Goal: Submit feedback/report problem

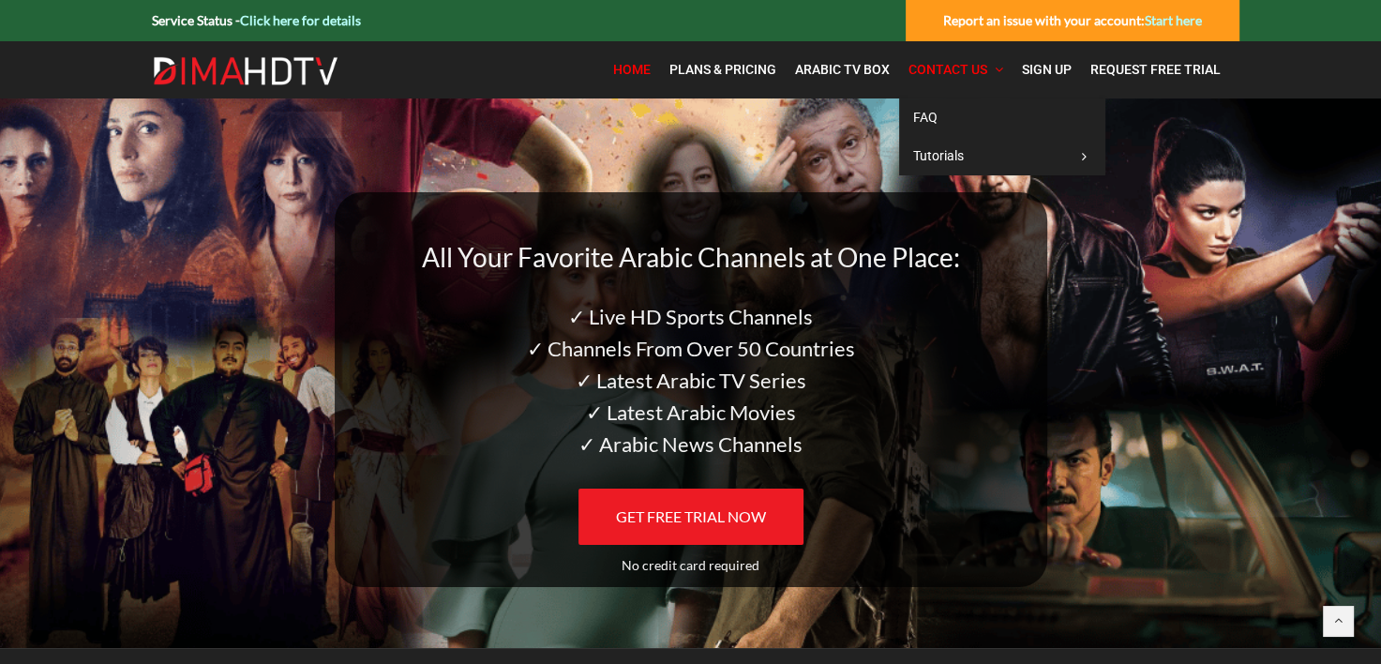
click at [956, 71] on span "Contact Us" at bounding box center [947, 69] width 79 height 15
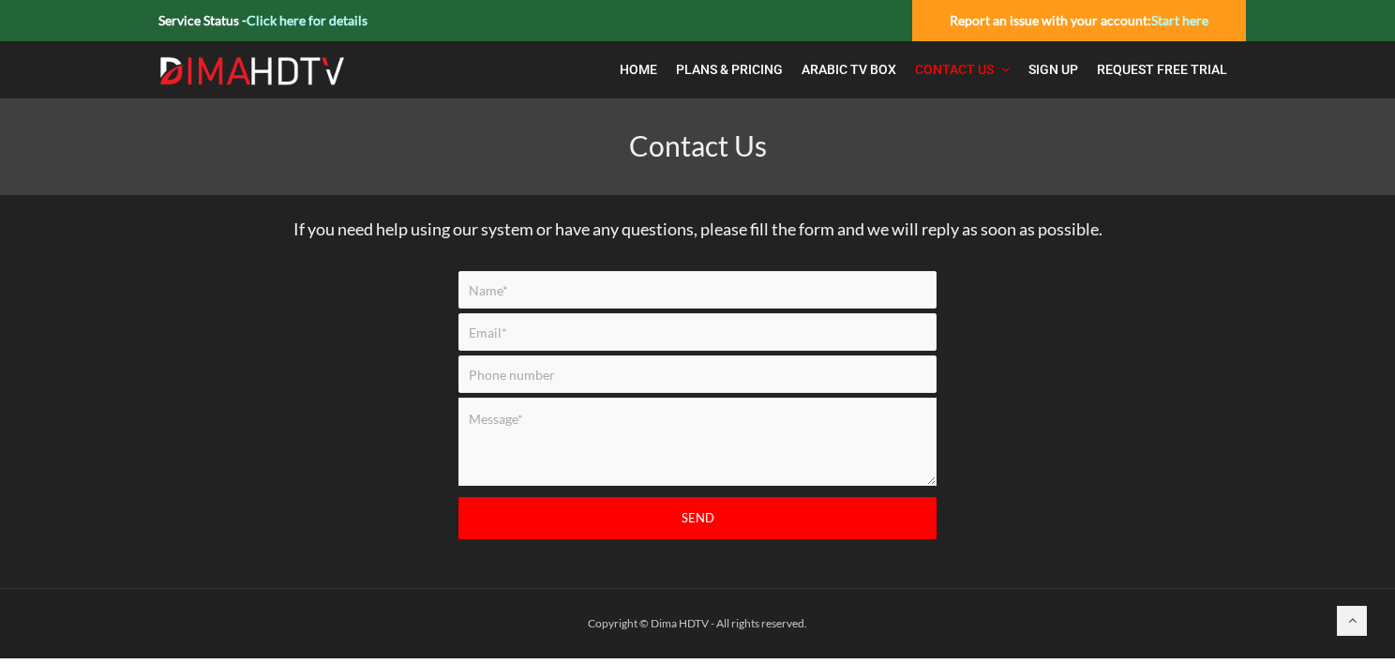
click at [548, 294] on input "Contact form" at bounding box center [697, 290] width 478 height 38
type input "[PERSON_NAME]"
type input "[EMAIL_ADDRESS][DOMAIN_NAME]"
type input "8076229850"
click at [551, 415] on textarea "Contact form" at bounding box center [697, 442] width 478 height 88
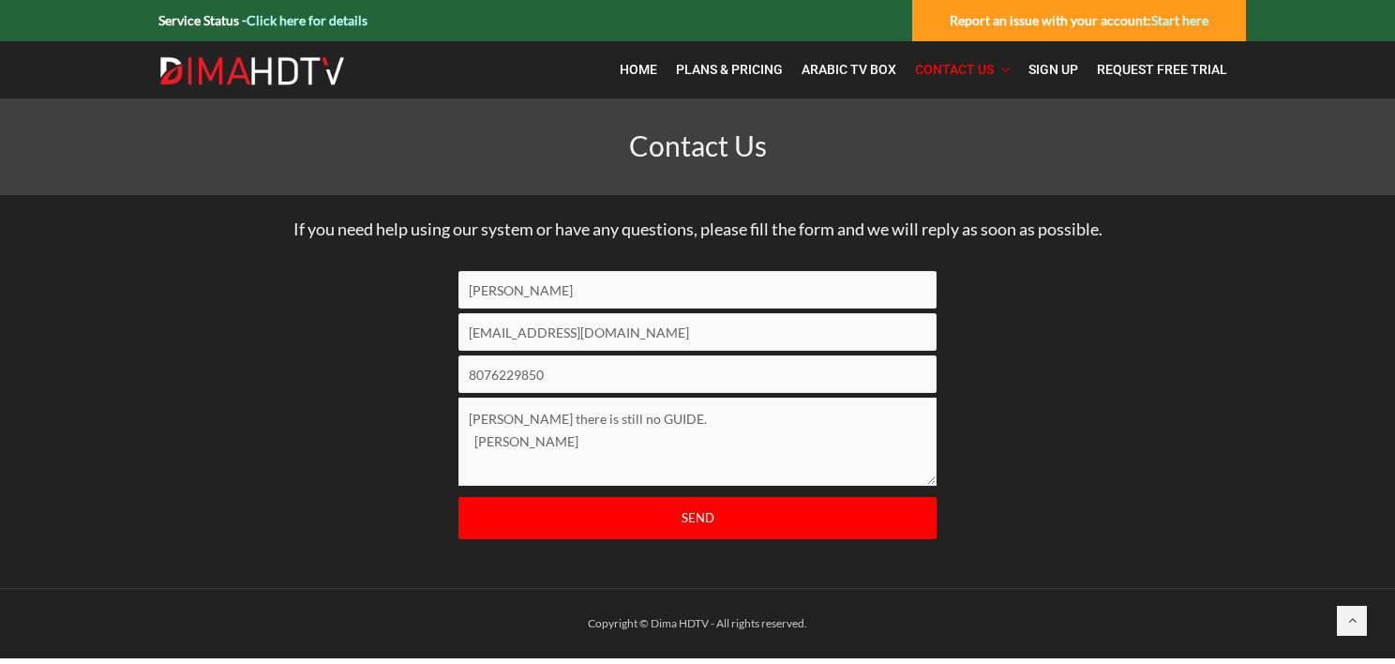
type textarea "[PERSON_NAME] there is still no GUIDE. [PERSON_NAME]"
click at [685, 516] on input "Send" at bounding box center [697, 518] width 478 height 42
